Goal: Navigation & Orientation: Find specific page/section

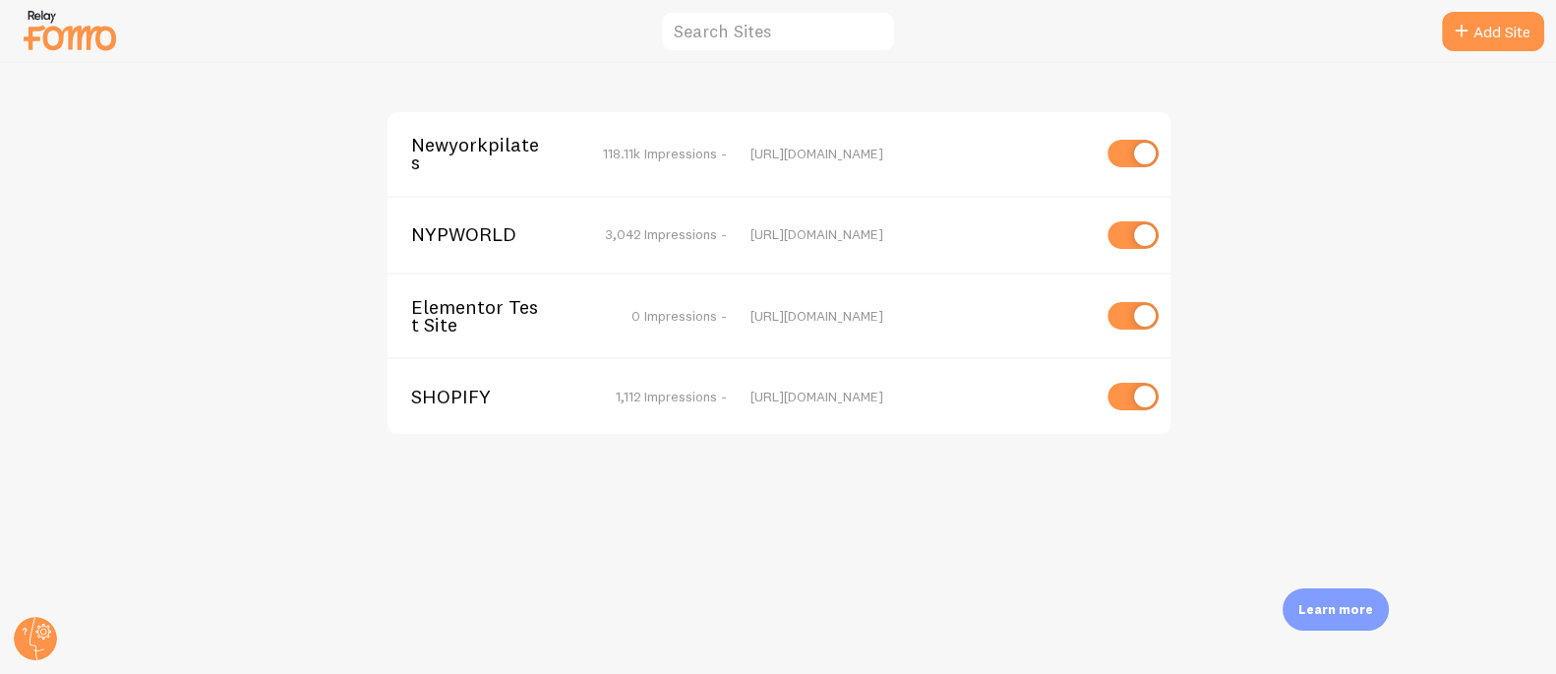
click at [483, 144] on span "Newyorkpilates" at bounding box center [490, 154] width 158 height 36
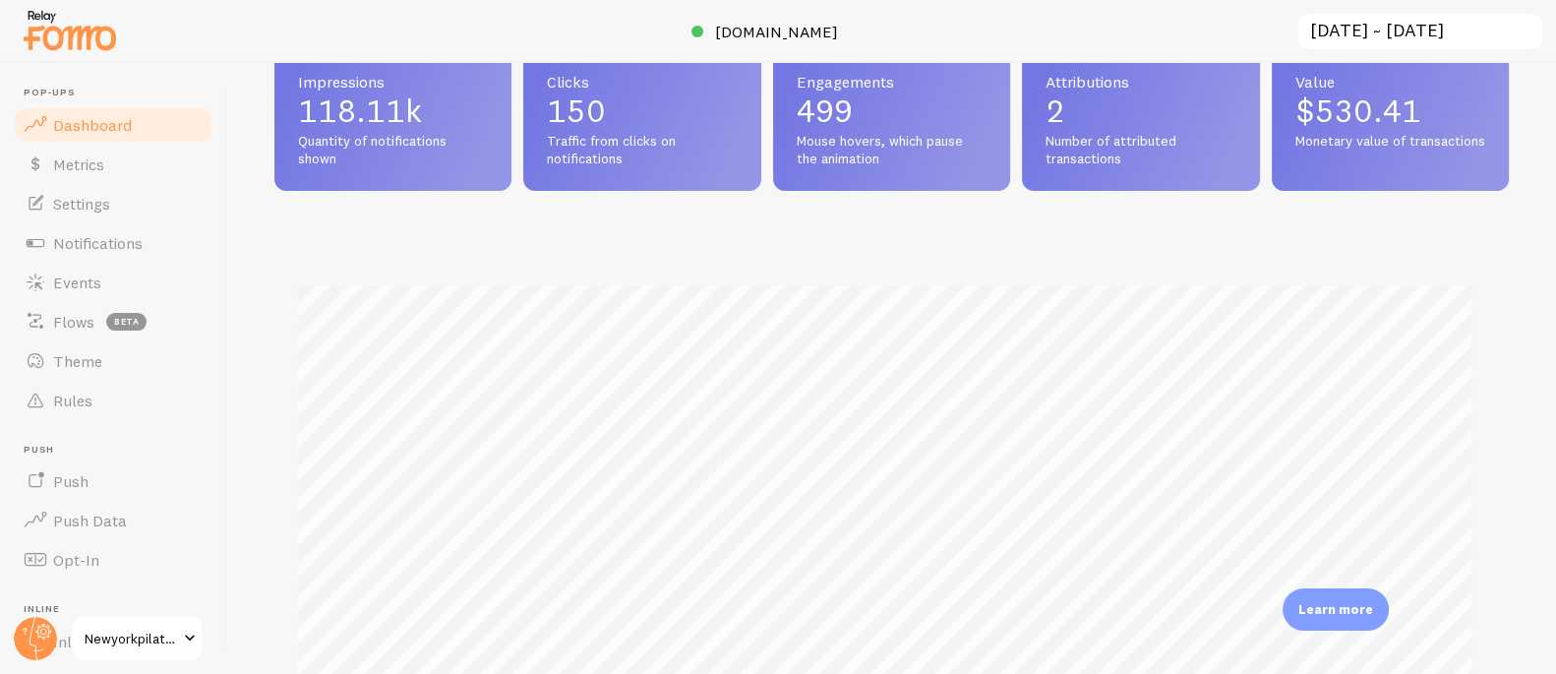
scroll to position [458, 0]
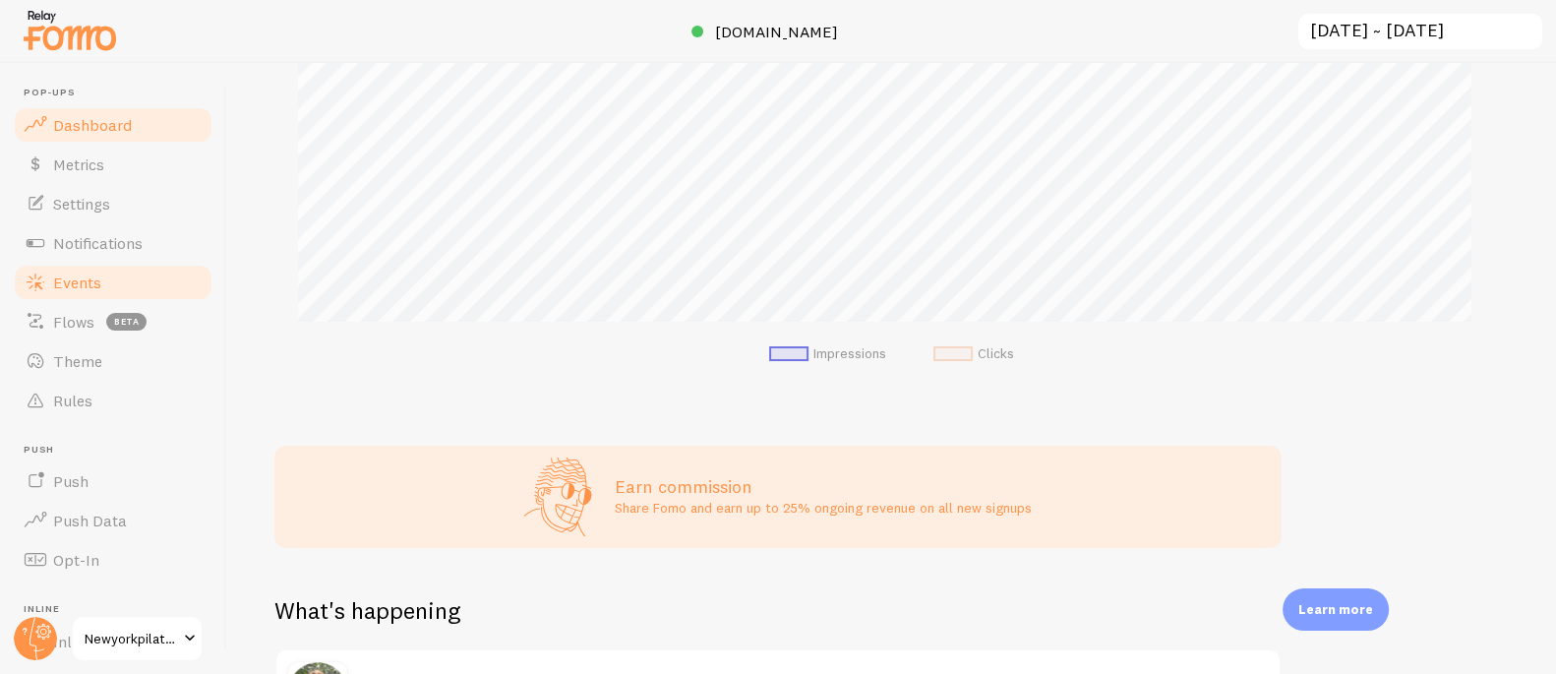
click at [87, 272] on span "Events" at bounding box center [77, 282] width 48 height 20
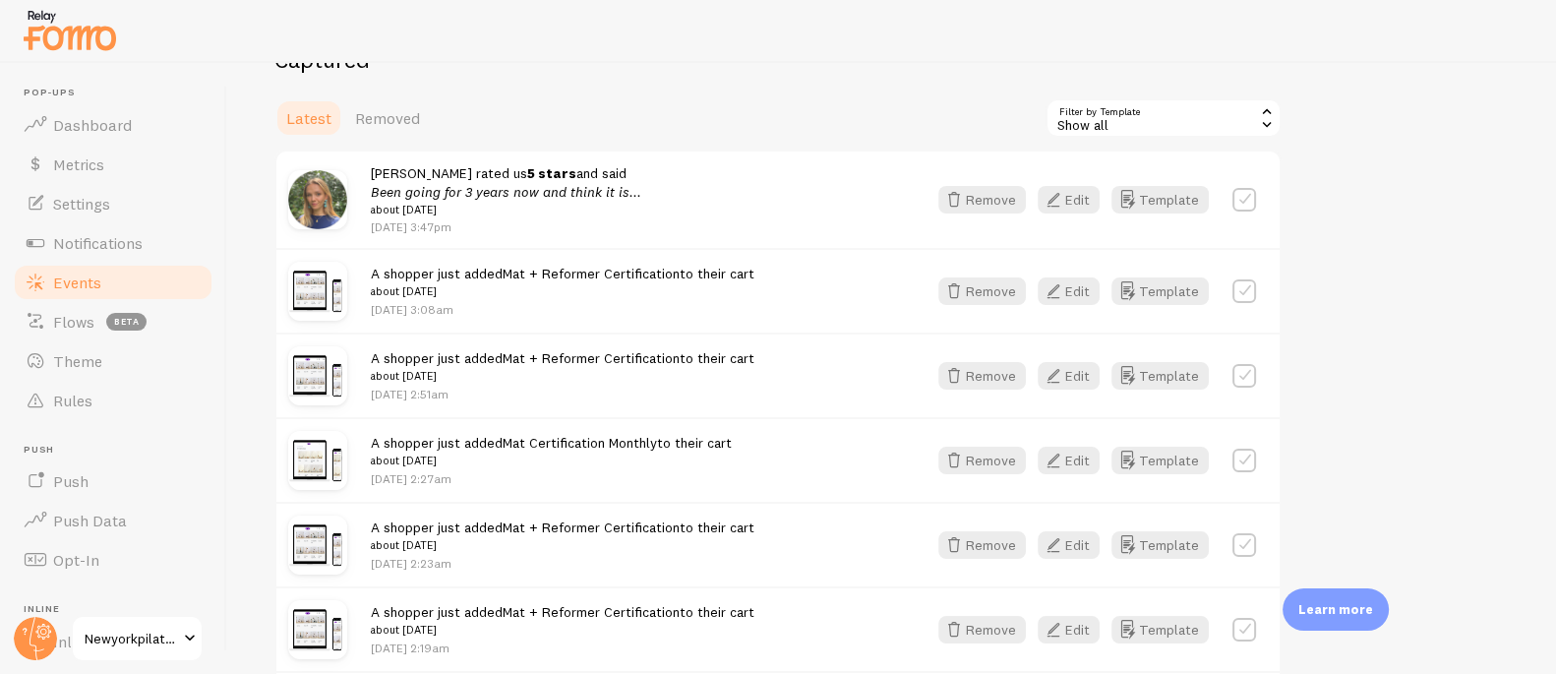
scroll to position [437, 0]
click at [537, 270] on link "Mat + Reformer Certification" at bounding box center [591, 273] width 177 height 18
click at [110, 118] on span "Dashboard" at bounding box center [92, 125] width 79 height 20
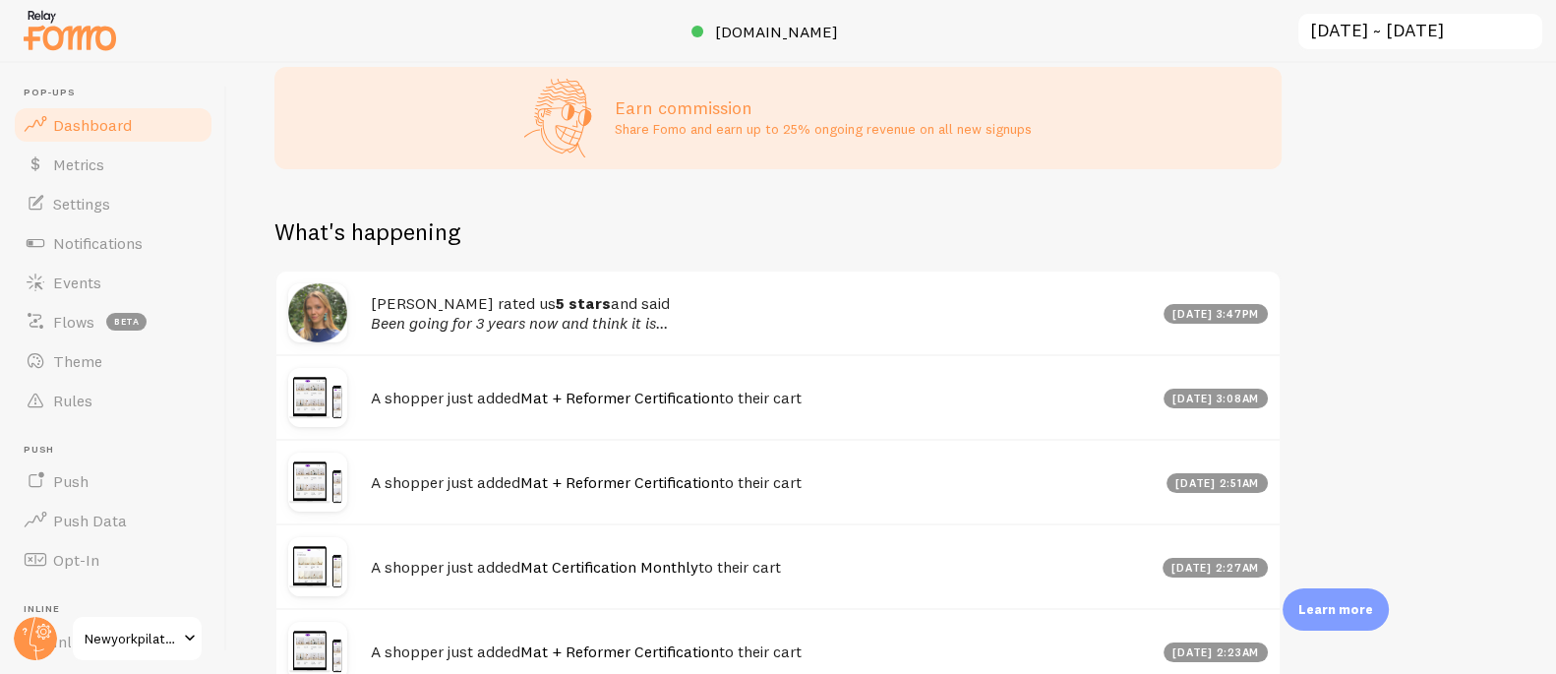
scroll to position [1034, 0]
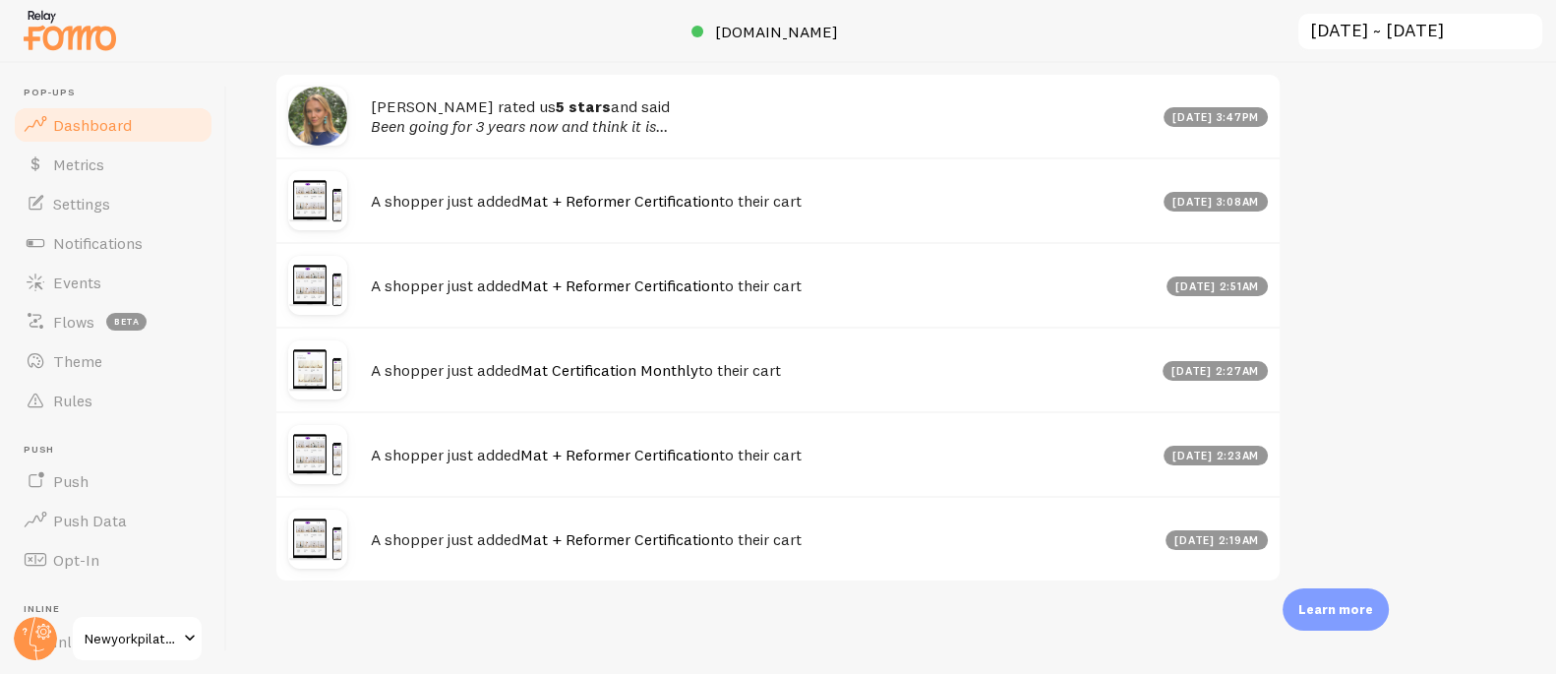
click at [144, 133] on link "Dashboard" at bounding box center [113, 124] width 203 height 39
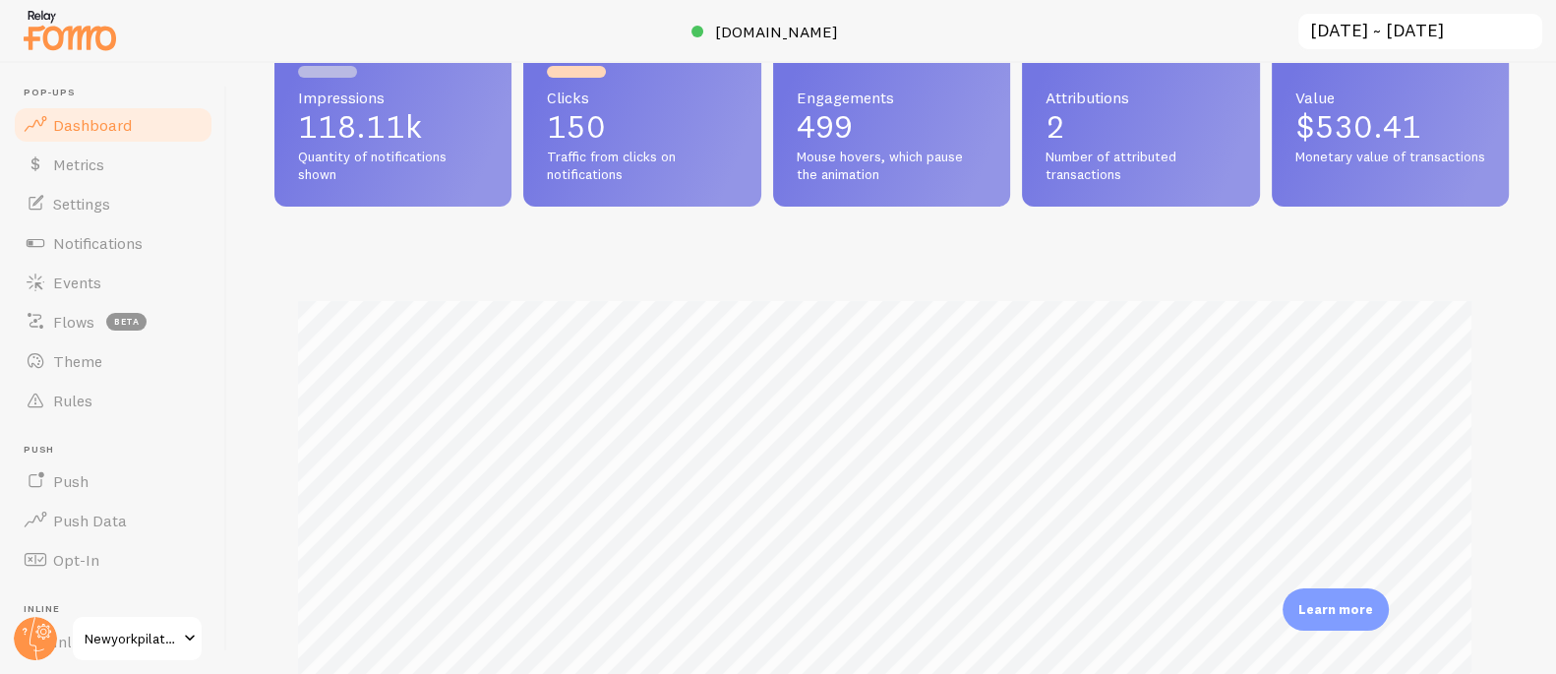
scroll to position [0, 0]
